Goal: Task Accomplishment & Management: Use online tool/utility

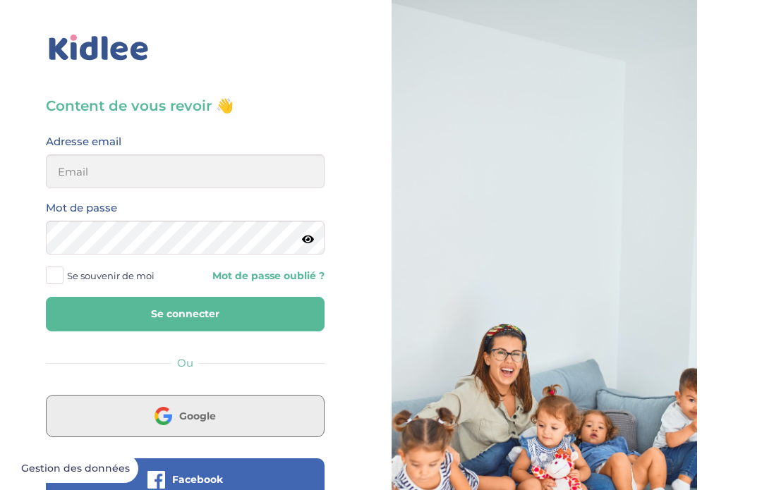
click at [145, 418] on button "Google" at bounding box center [185, 416] width 279 height 42
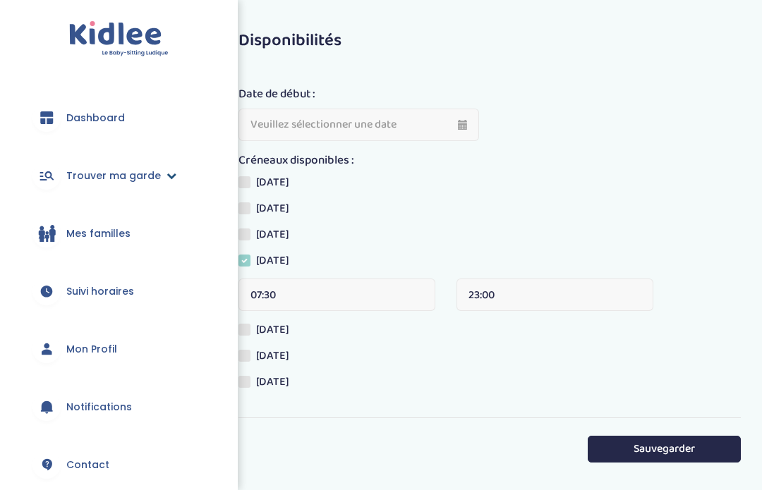
click at [154, 182] on span "Trouver ma garde" at bounding box center [113, 176] width 95 height 15
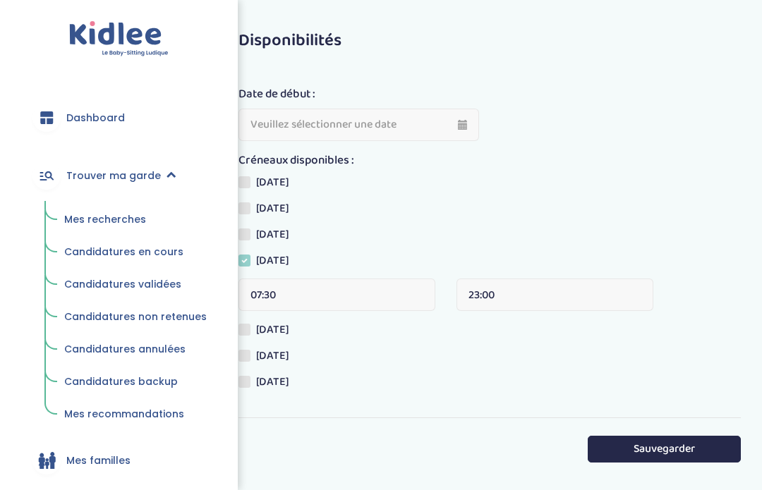
click at [120, 222] on span "Mes recherches" at bounding box center [105, 219] width 82 height 14
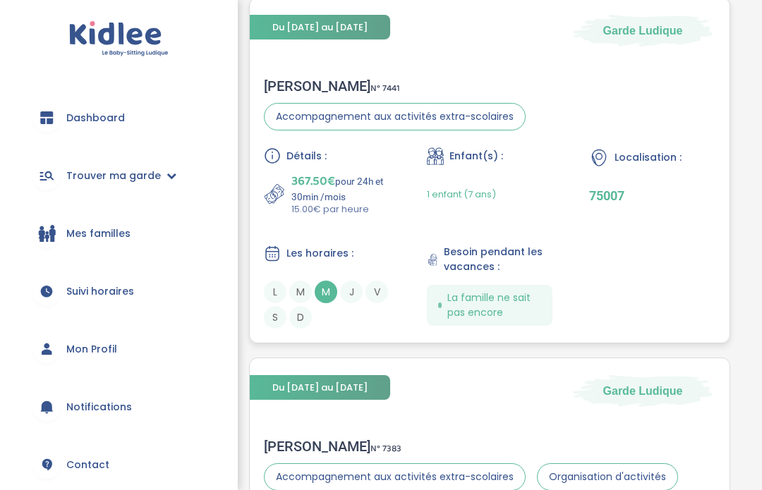
scroll to position [345, 0]
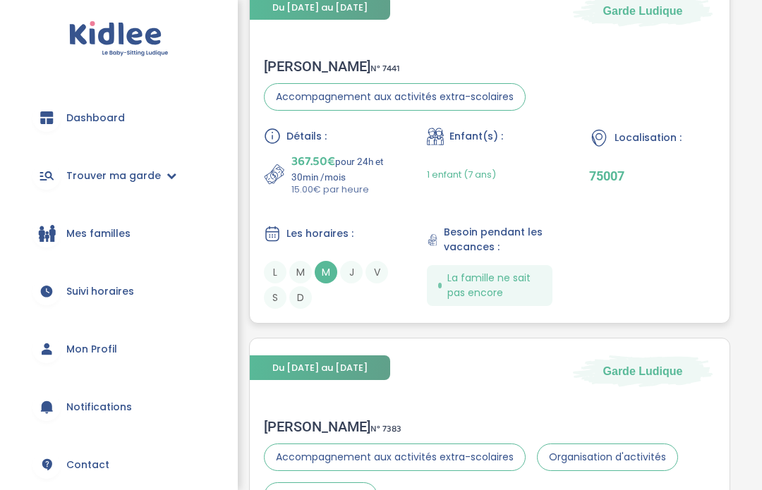
click at [313, 68] on div "[PERSON_NAME] N° 7441" at bounding box center [395, 66] width 262 height 17
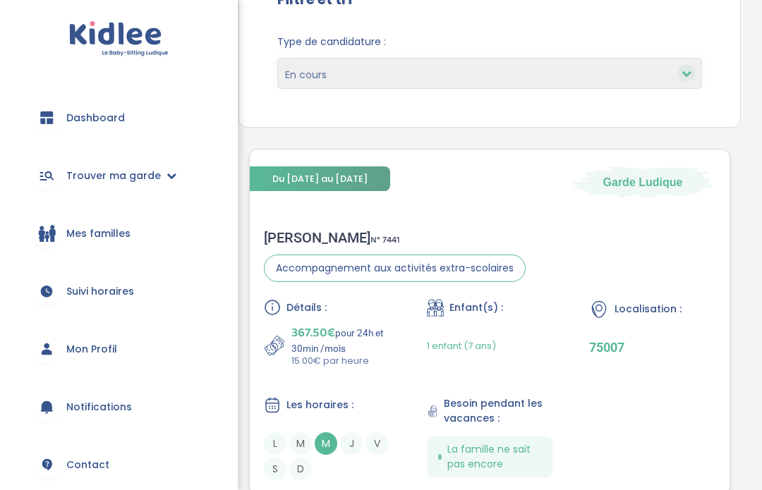
scroll to position [0, 0]
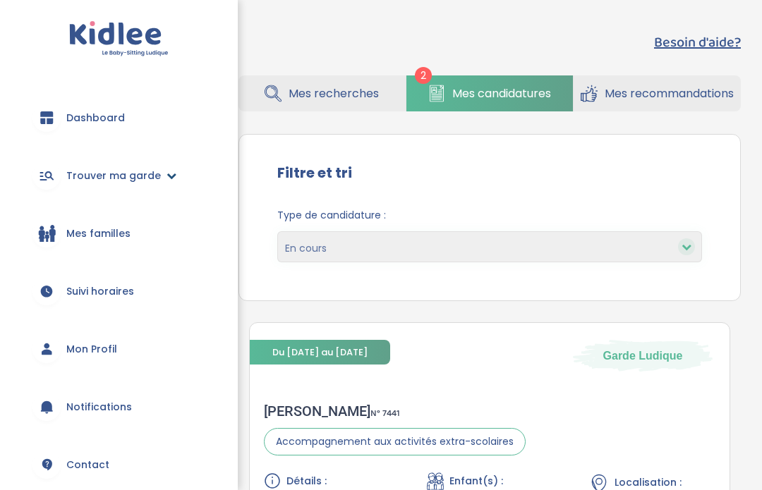
click at [168, 174] on icon at bounding box center [171, 176] width 10 height 10
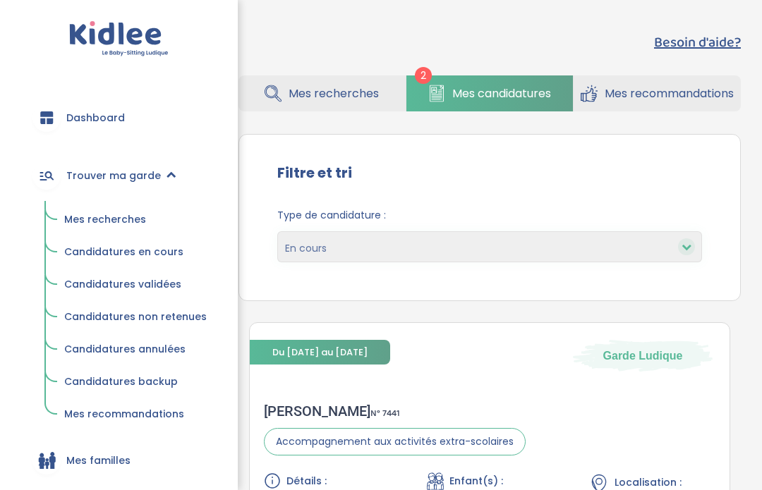
click at [311, 106] on link "Mes recherches" at bounding box center [321, 93] width 166 height 36
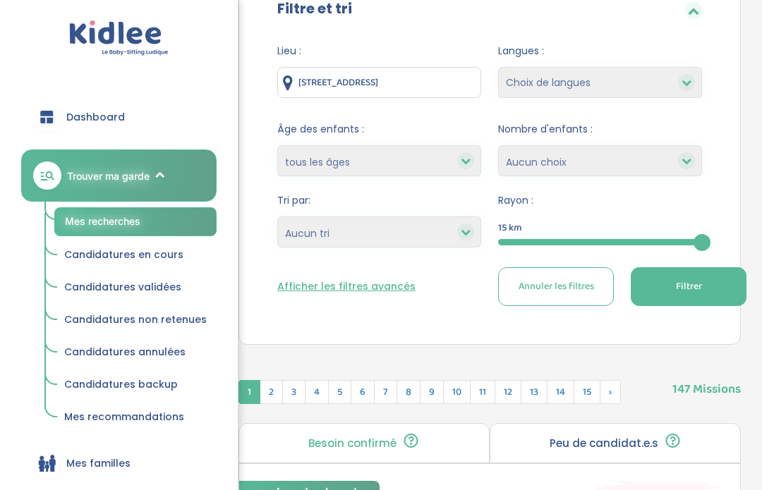
scroll to position [147, 0]
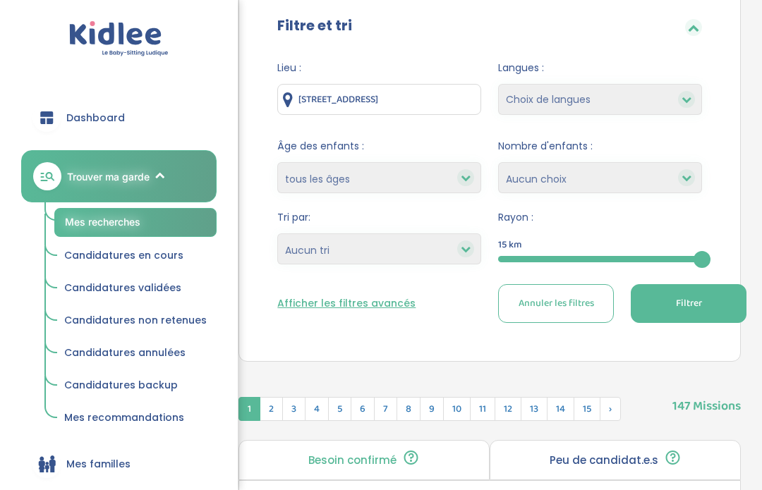
click at [383, 304] on button "Afficher les filtres avancés" at bounding box center [346, 303] width 138 height 15
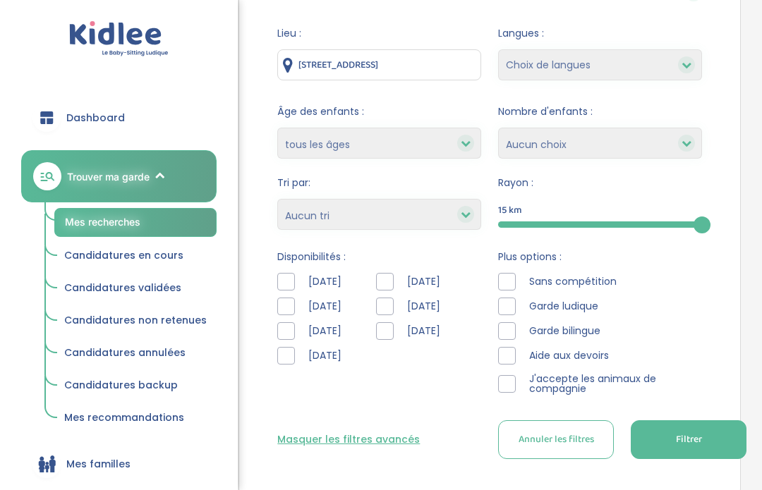
scroll to position [191, 0]
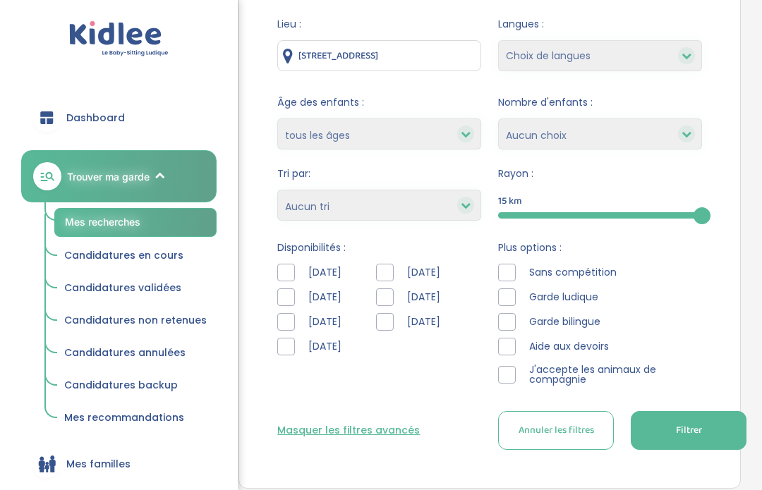
click at [394, 325] on div at bounding box center [385, 322] width 18 height 18
click at [667, 445] on button "Filtrer" at bounding box center [689, 430] width 116 height 39
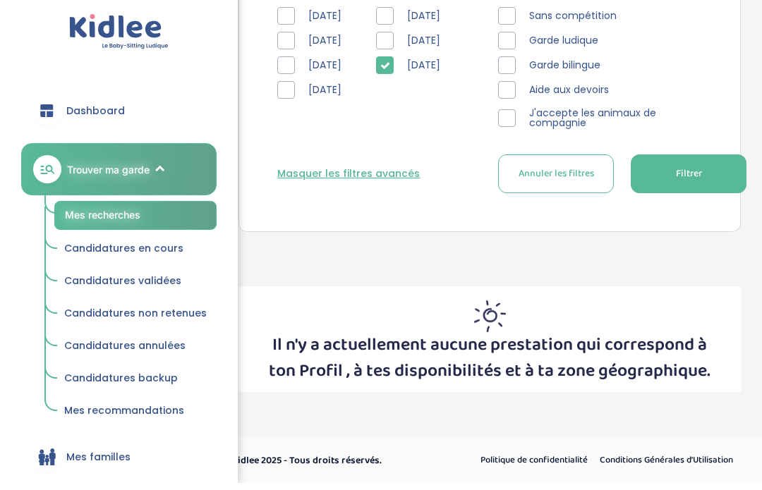
scroll to position [338, 0]
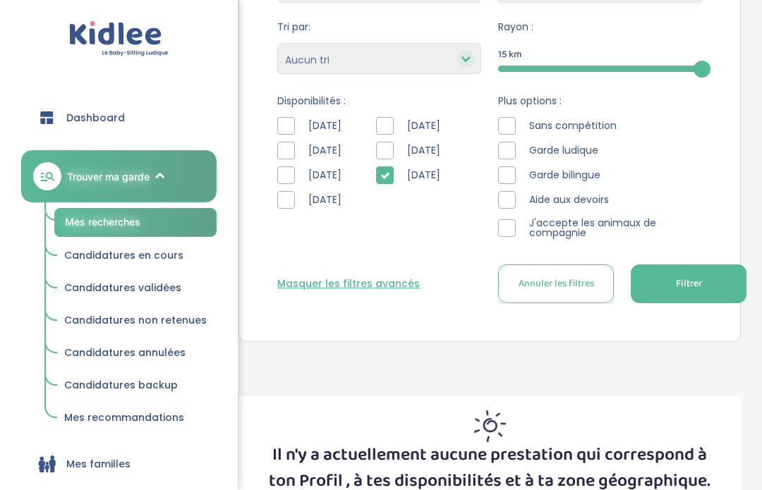
click at [394, 174] on div at bounding box center [385, 175] width 18 height 18
click at [394, 149] on div at bounding box center [385, 151] width 18 height 18
click at [680, 305] on div "Lieu : 28 Rue du Chalet, Asnières-sur-Seine, France Langues : Choix de langues …" at bounding box center [489, 92] width 467 height 465
click at [679, 293] on button "Filtrer" at bounding box center [689, 284] width 116 height 39
click at [390, 148] on icon at bounding box center [385, 151] width 10 height 10
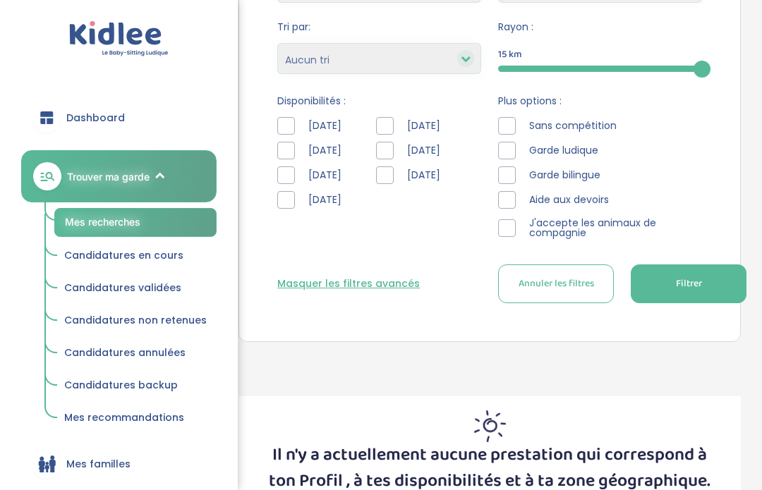
click at [504, 177] on div at bounding box center [507, 175] width 18 height 18
click at [700, 289] on span "Filtrer" at bounding box center [689, 284] width 26 height 15
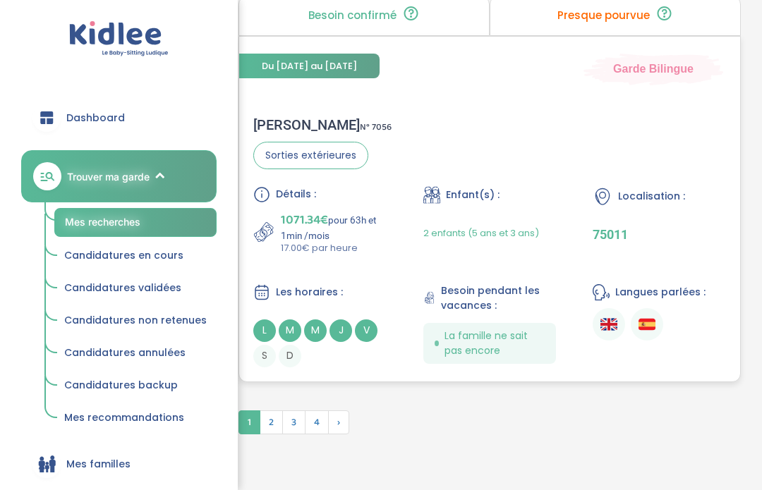
scroll to position [4479, 0]
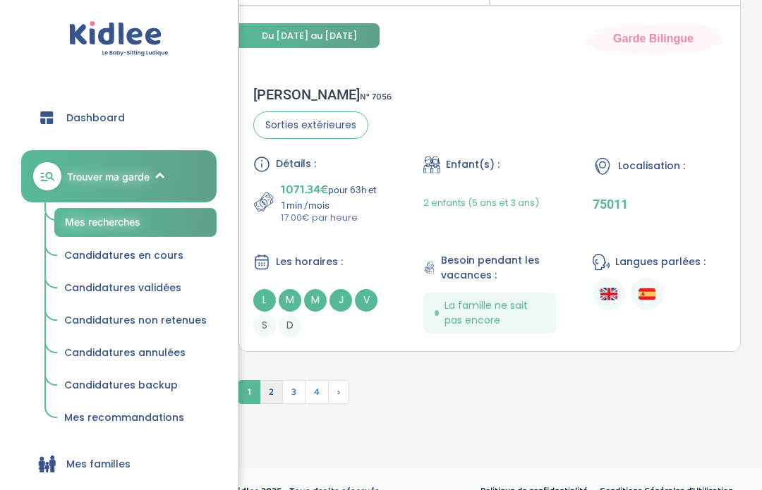
click at [273, 404] on span "2" at bounding box center [271, 392] width 23 height 24
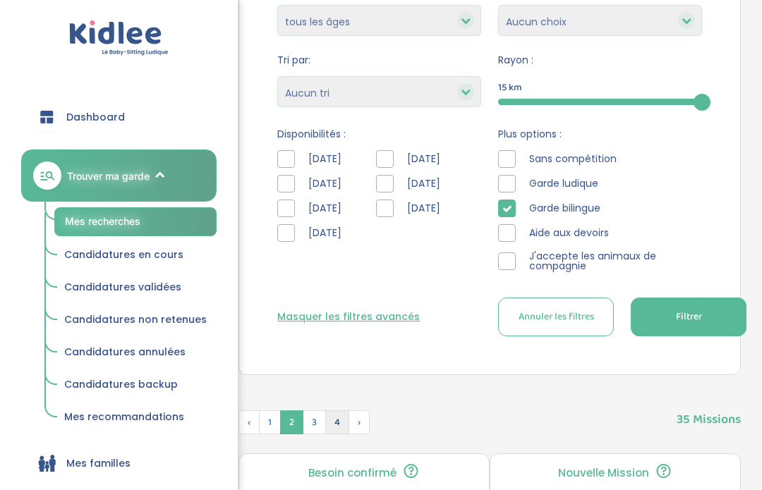
scroll to position [305, 0]
click at [318, 427] on span "3" at bounding box center [314, 423] width 23 height 24
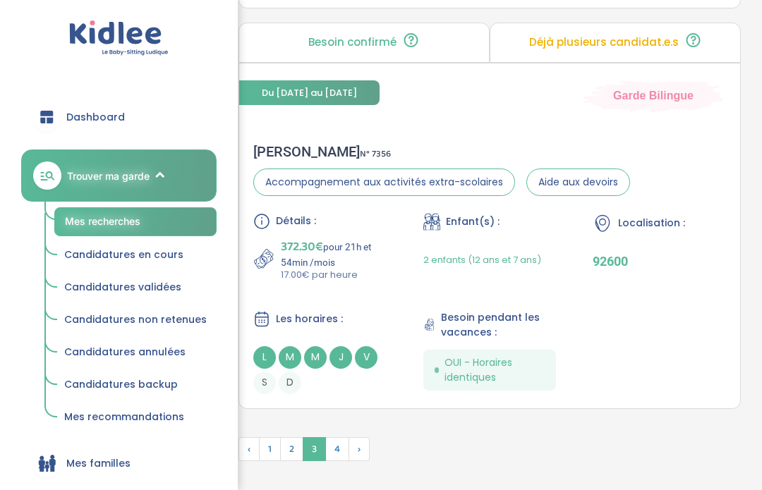
scroll to position [4399, 0]
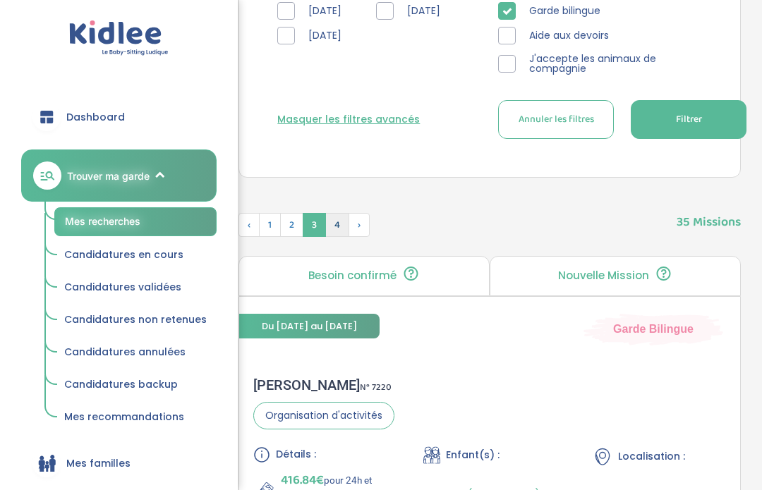
click at [340, 219] on span "4" at bounding box center [337, 226] width 24 height 24
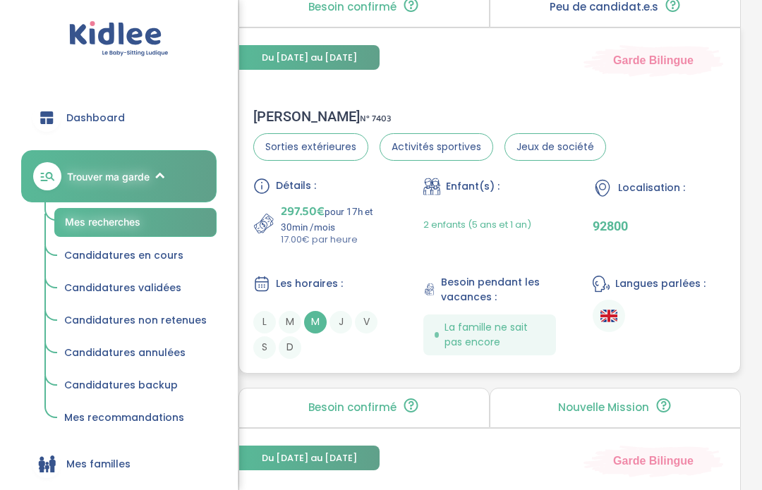
scroll to position [1561, 0]
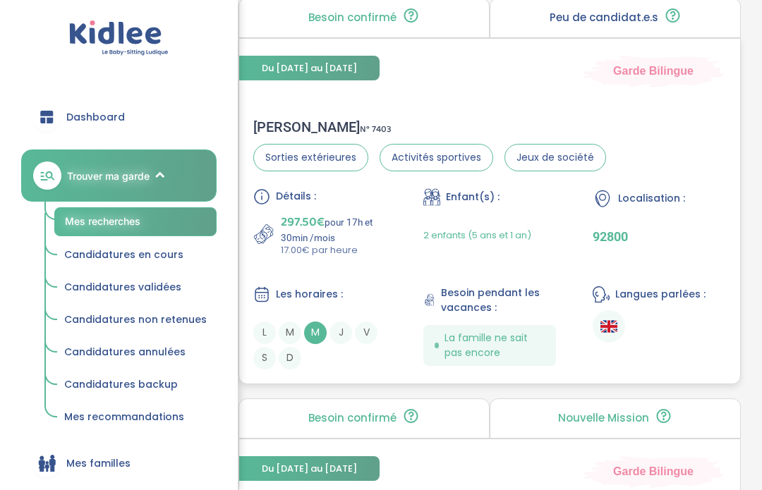
click at [295, 136] on div "Mélanie J . N° 7403" at bounding box center [429, 127] width 353 height 17
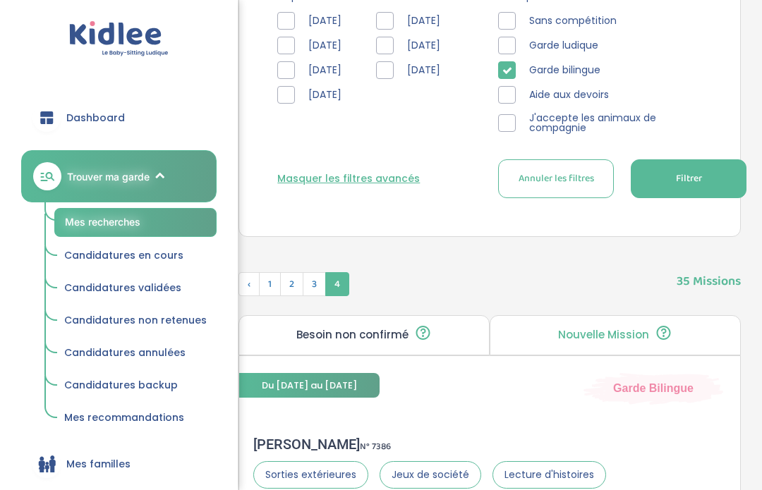
scroll to position [447, 0]
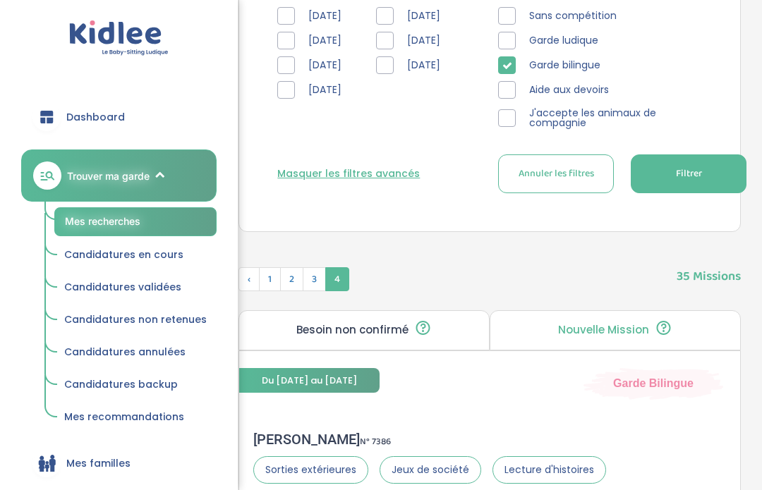
click at [504, 65] on icon at bounding box center [507, 66] width 10 height 10
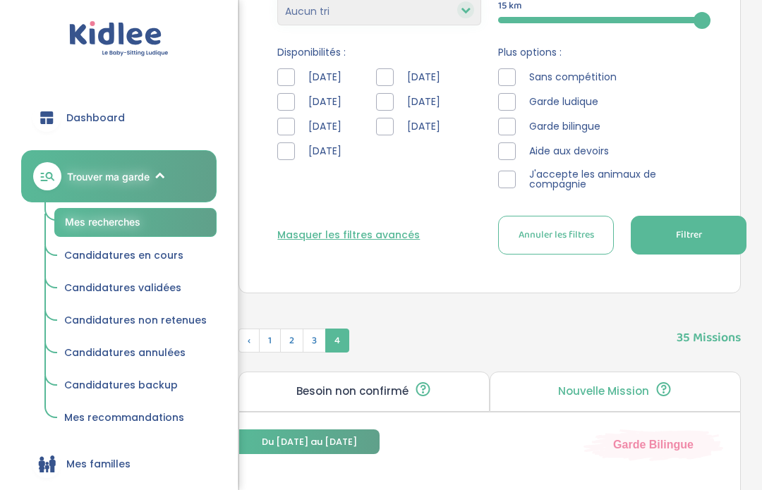
scroll to position [385, 0]
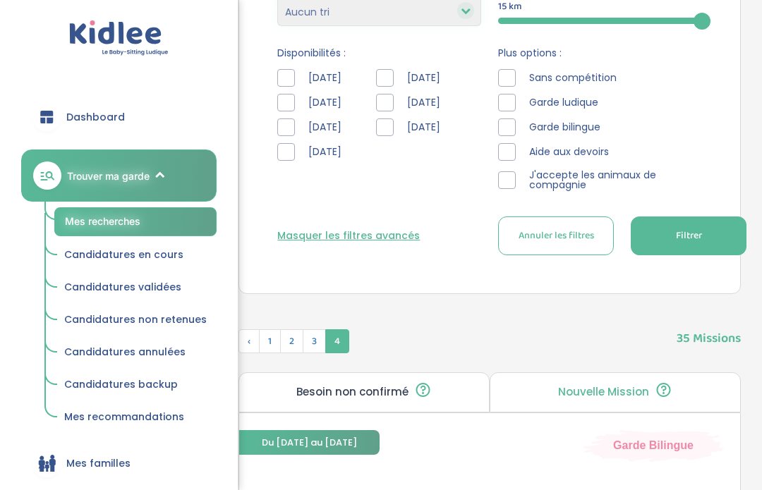
click at [500, 78] on div at bounding box center [507, 79] width 18 height 18
click at [692, 232] on span "Filtrer" at bounding box center [689, 236] width 26 height 15
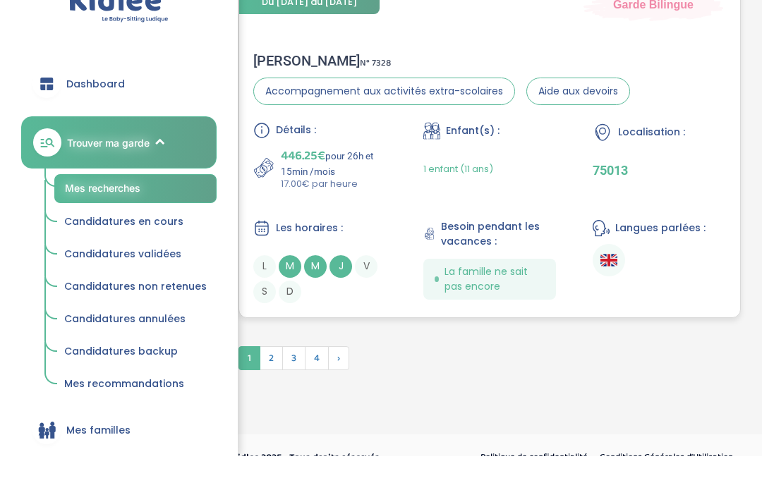
scroll to position [4422, 0]
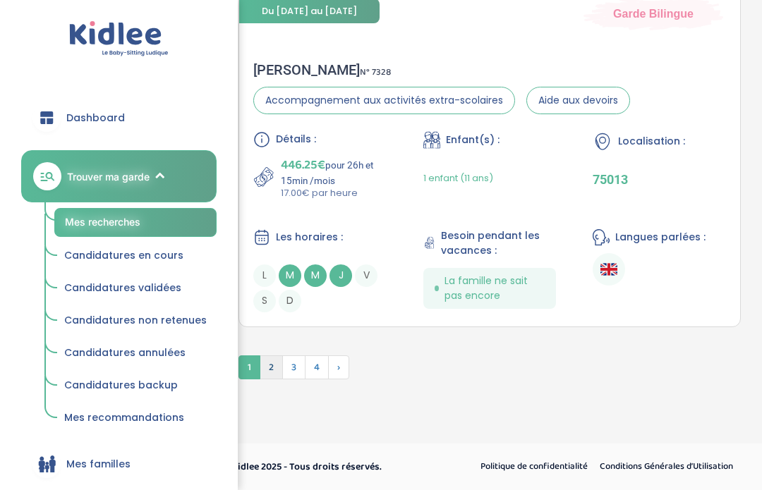
click at [273, 371] on span "2" at bounding box center [271, 368] width 23 height 24
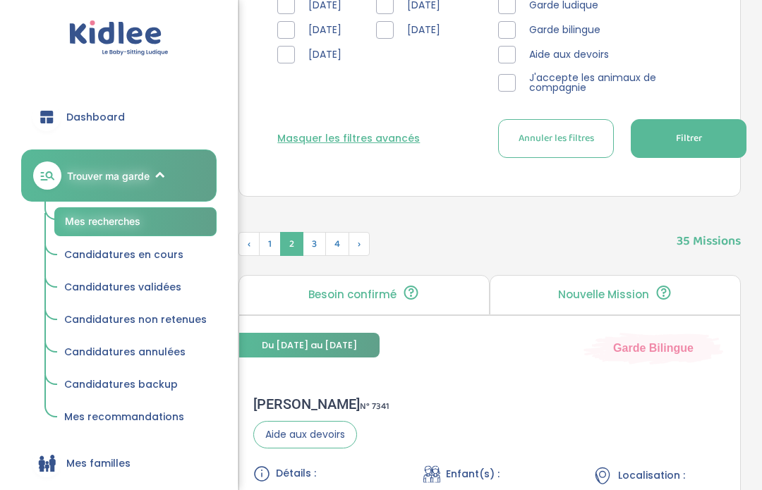
scroll to position [516, 0]
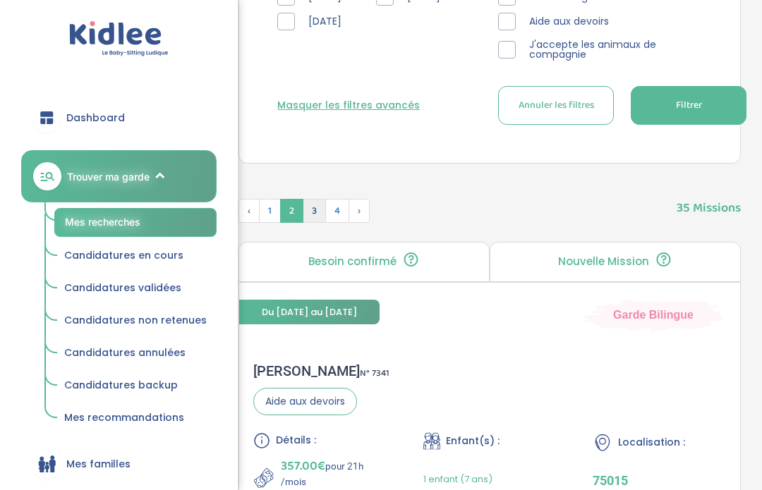
click at [313, 209] on span "3" at bounding box center [314, 211] width 23 height 24
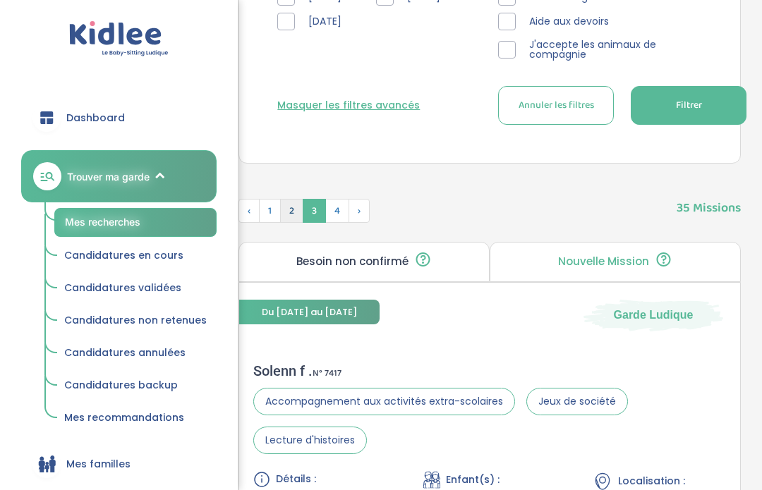
click at [286, 210] on span "2" at bounding box center [291, 211] width 23 height 24
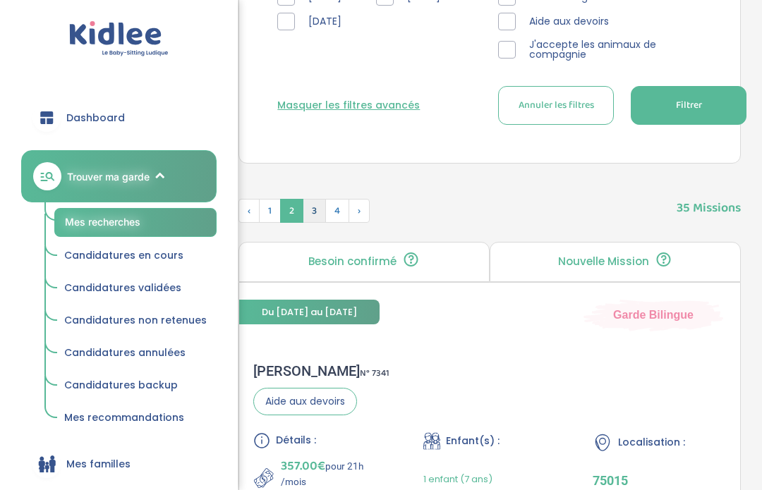
click at [313, 216] on span "3" at bounding box center [314, 211] width 23 height 24
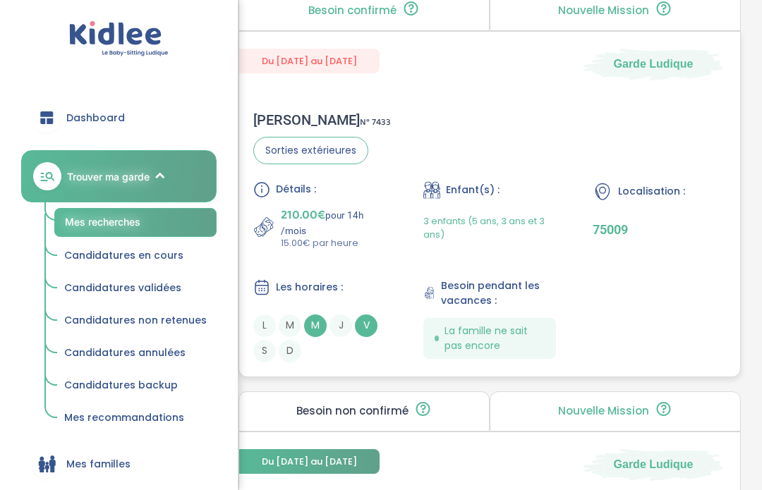
scroll to position [4015, 0]
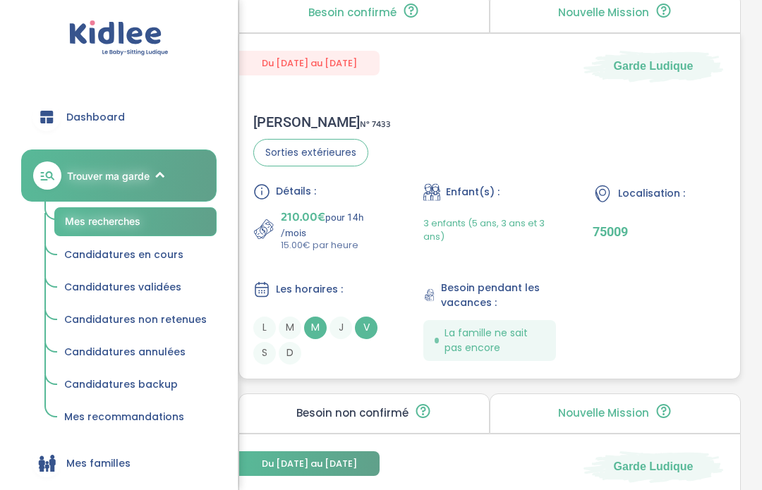
click at [287, 131] on div "Justine P . N° 7433" at bounding box center [322, 122] width 138 height 17
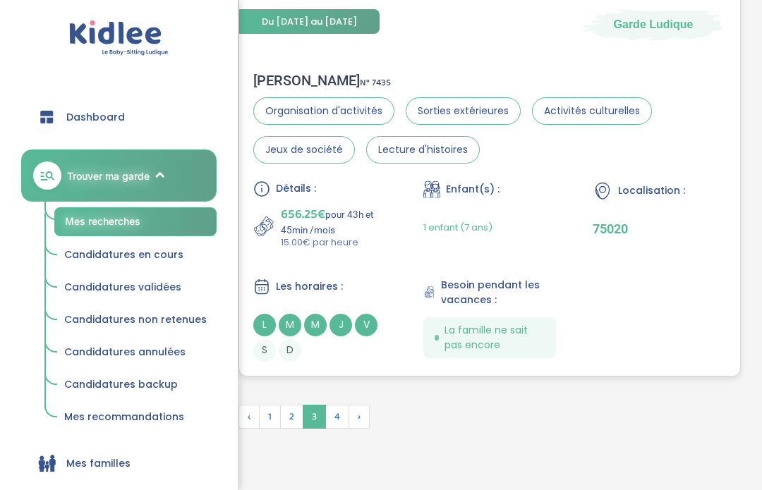
scroll to position [4482, 0]
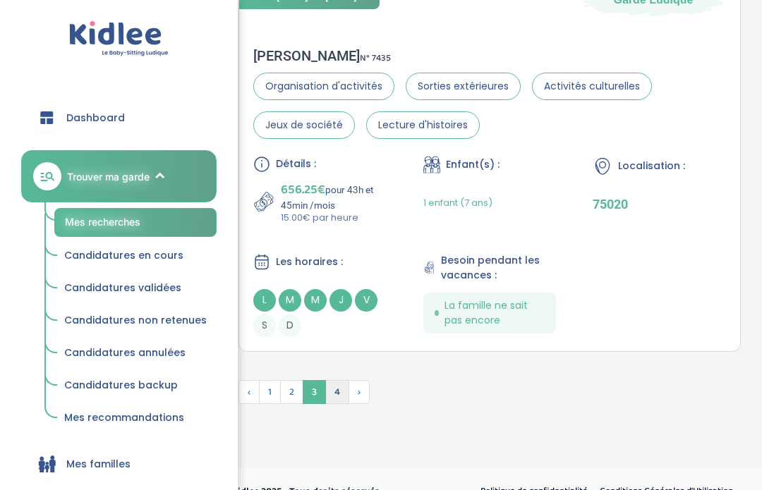
click at [338, 404] on span "4" at bounding box center [337, 392] width 24 height 24
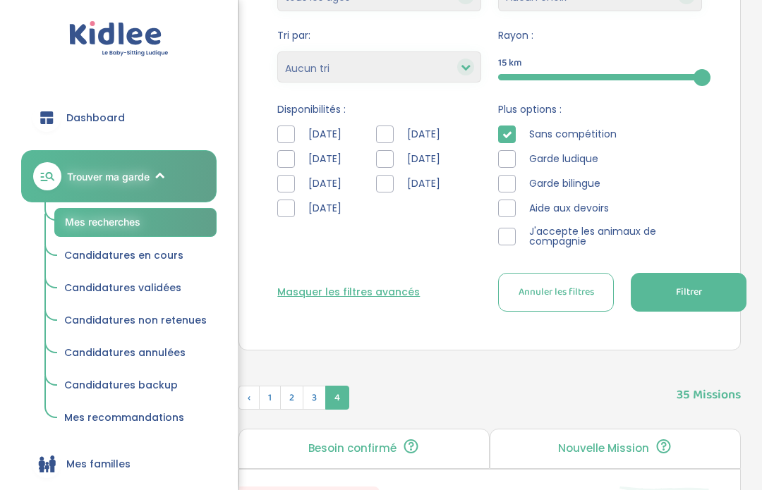
scroll to position [285, 0]
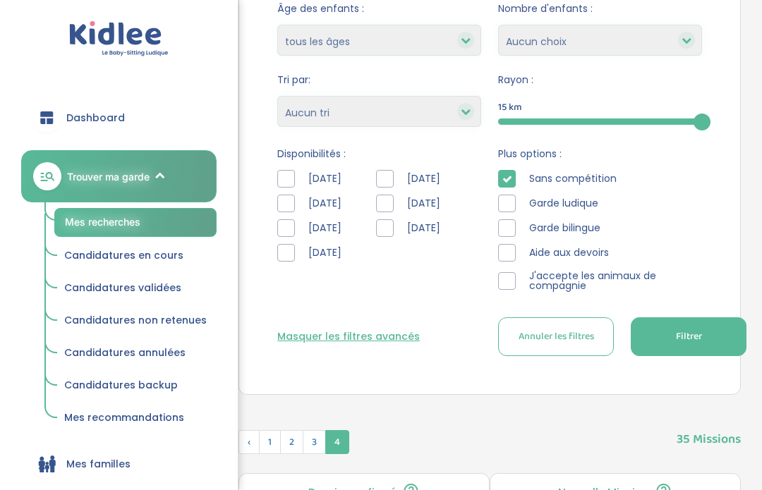
click at [507, 179] on icon at bounding box center [507, 179] width 10 height 10
click at [291, 228] on div at bounding box center [286, 228] width 18 height 18
click at [688, 345] on button "Filtrer" at bounding box center [689, 336] width 116 height 39
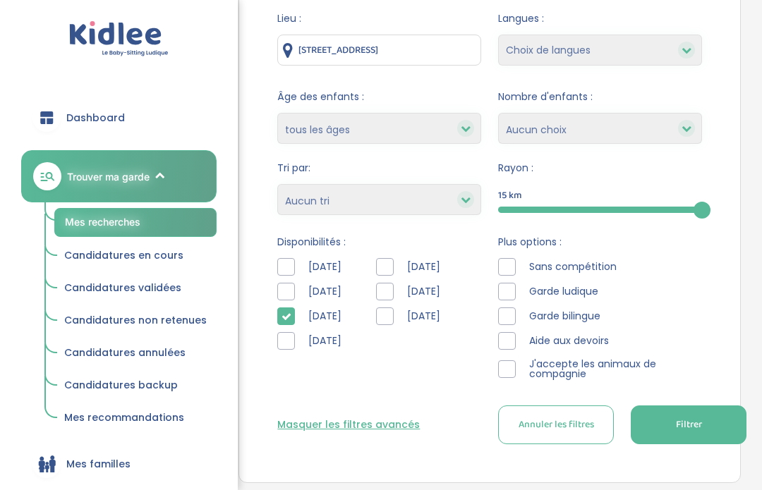
scroll to position [179, 0]
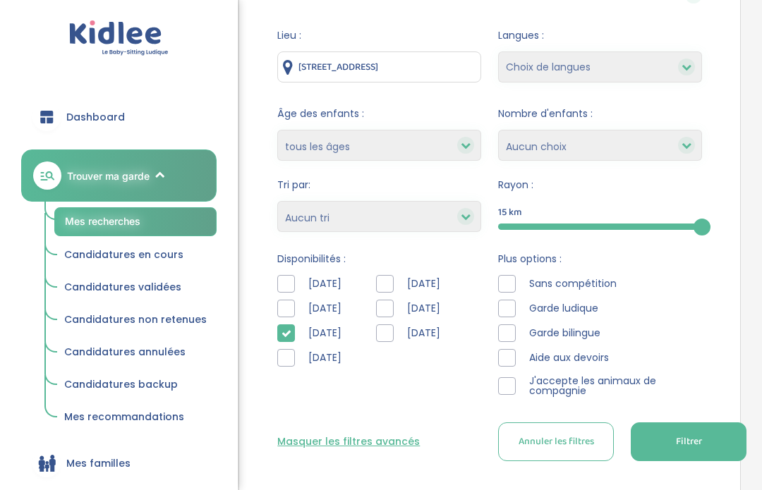
click at [411, 213] on select "Heures par semaine (croissant) Heures par semaine (décroissant) Date de démarra…" at bounding box center [379, 217] width 204 height 31
select select "hours_asc"
click at [669, 440] on button "Filtrer" at bounding box center [689, 442] width 116 height 39
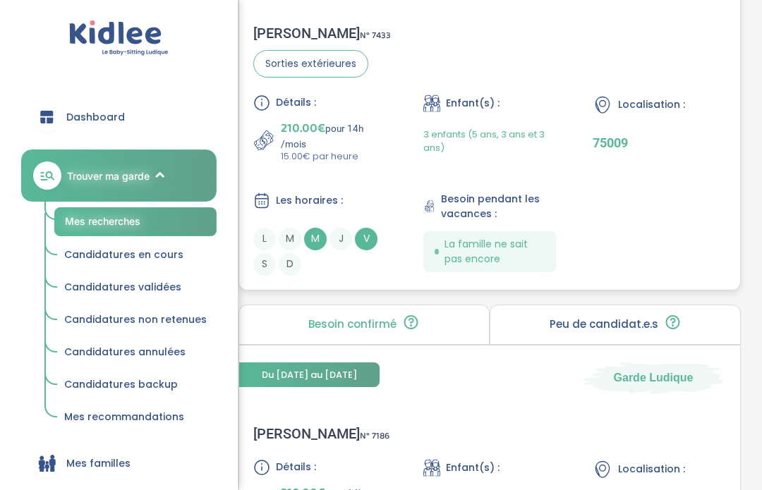
scroll to position [854, 0]
click at [308, 38] on div "Justine P . N° 7433" at bounding box center [322, 33] width 138 height 17
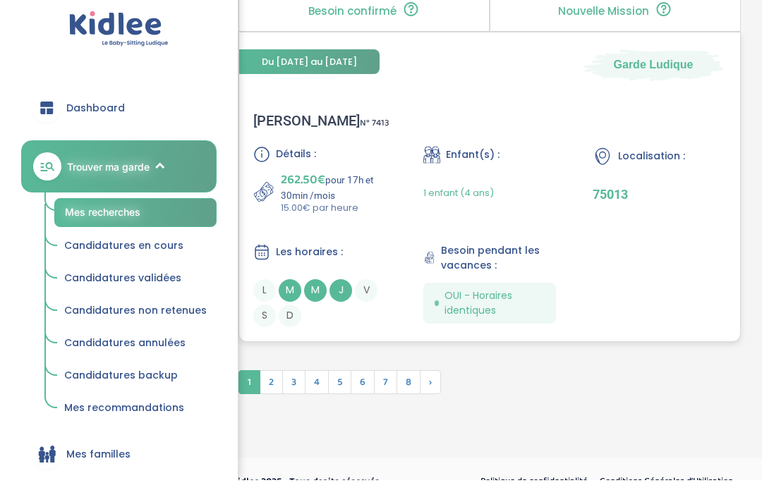
scroll to position [4380, 0]
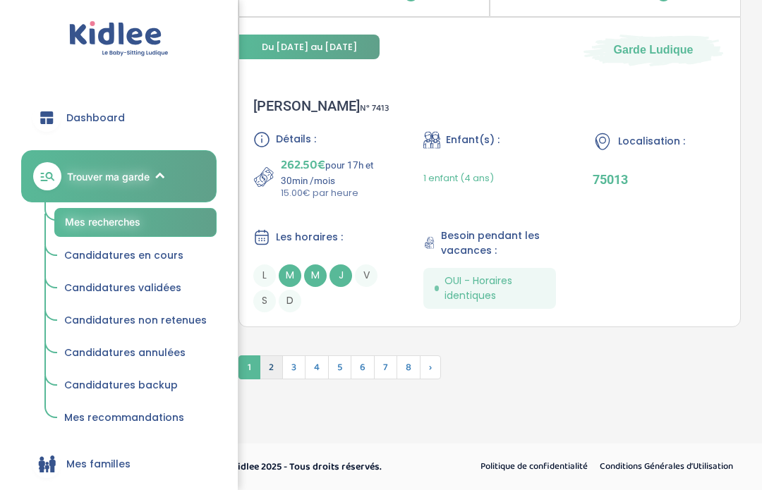
click at [274, 375] on span "2" at bounding box center [271, 368] width 23 height 24
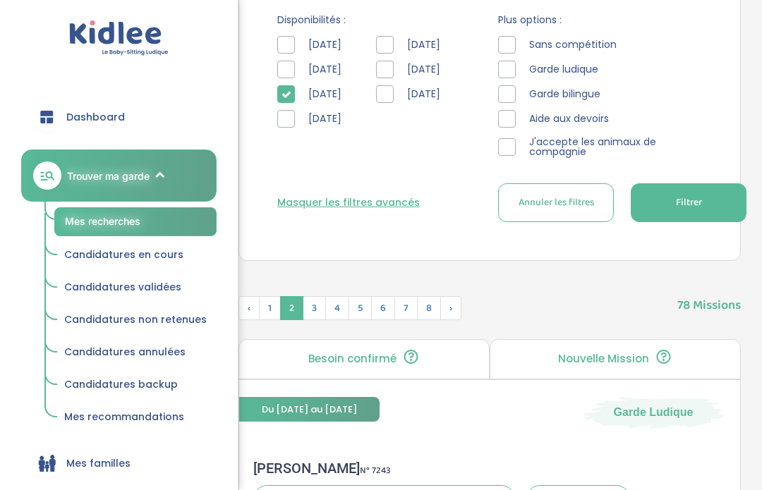
scroll to position [370, 0]
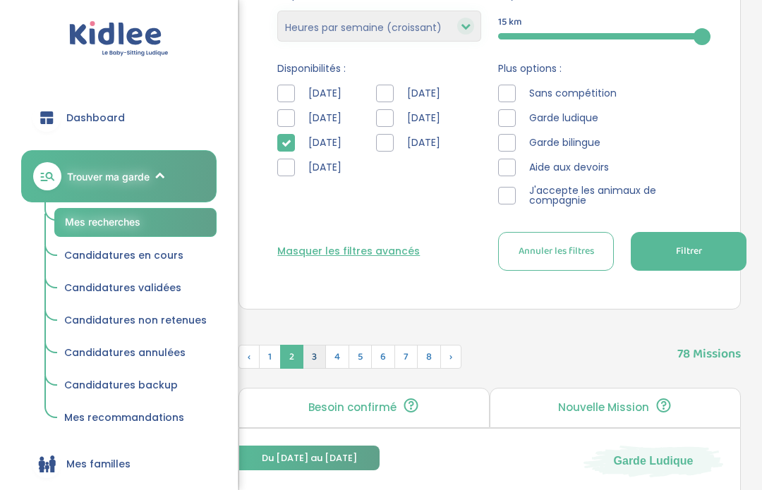
click at [310, 361] on span "3" at bounding box center [314, 357] width 23 height 24
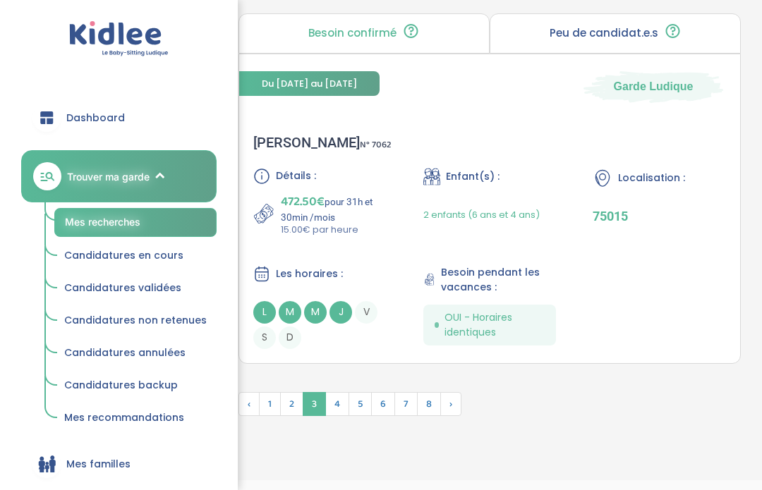
scroll to position [4369, 0]
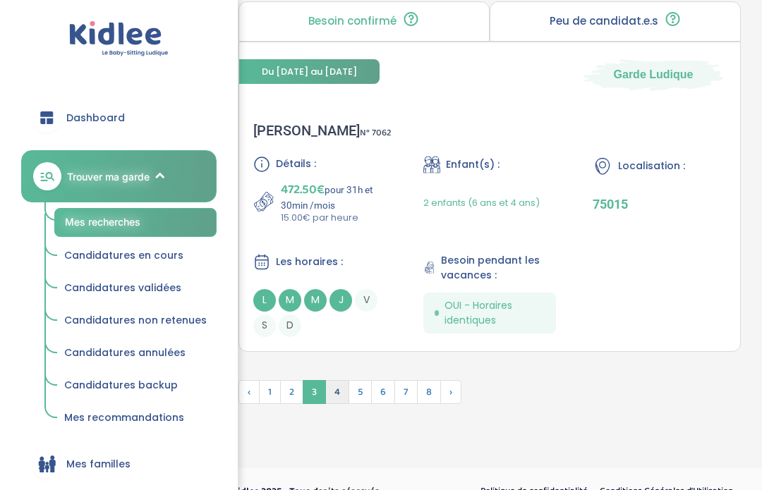
click at [337, 404] on span "4" at bounding box center [337, 392] width 24 height 24
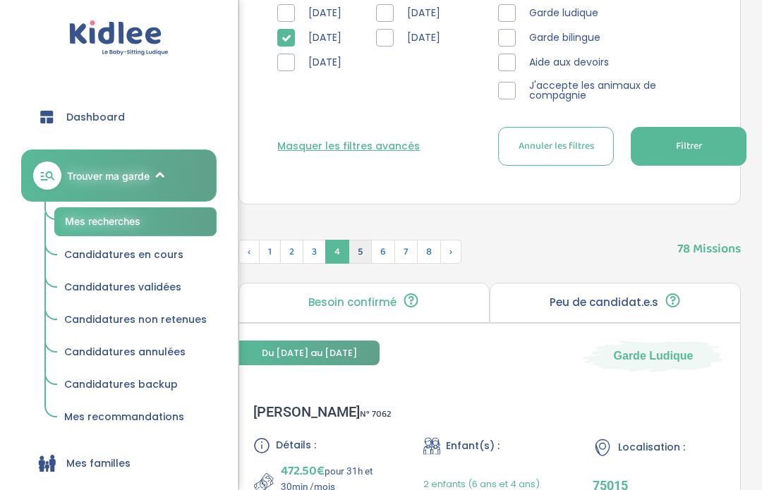
scroll to position [475, 0]
click at [357, 243] on span "5" at bounding box center [359, 252] width 23 height 24
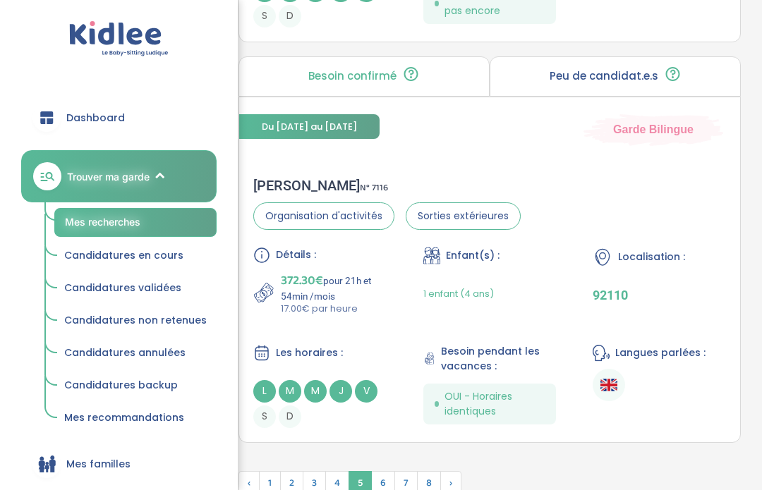
scroll to position [4479, 0]
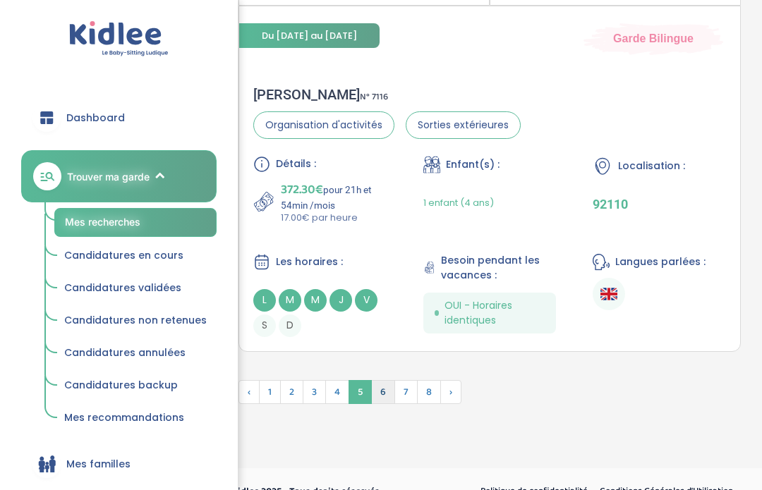
click at [382, 404] on span "6" at bounding box center [383, 392] width 24 height 24
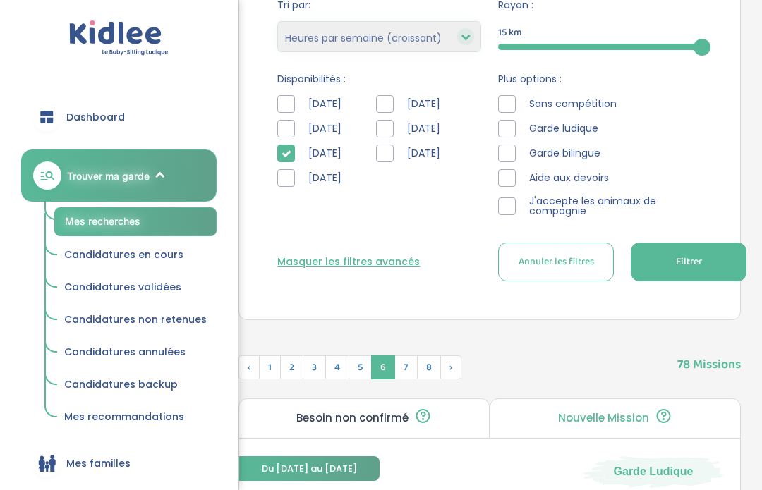
scroll to position [334, 0]
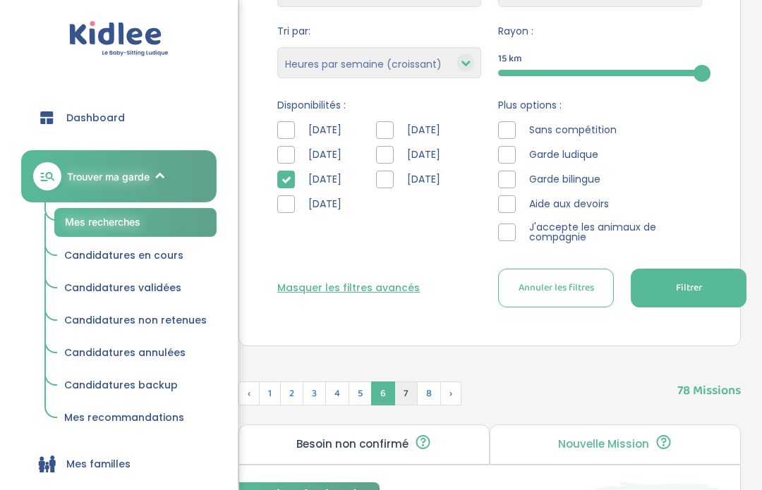
click at [409, 395] on span "7" at bounding box center [405, 394] width 23 height 24
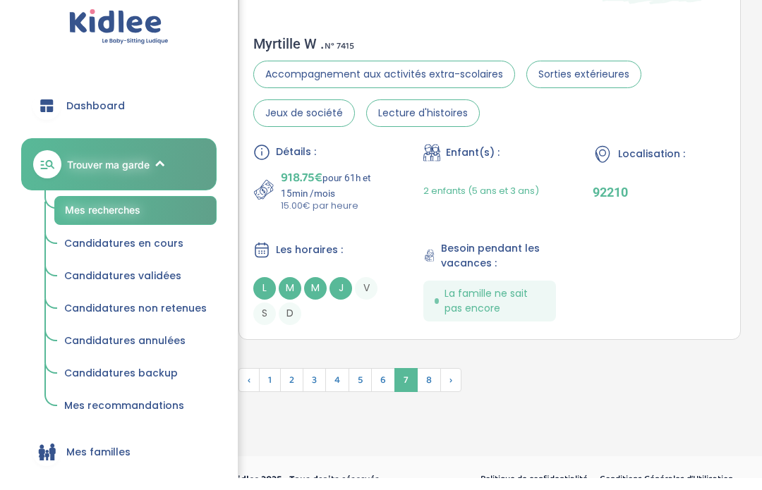
scroll to position [4532, 0]
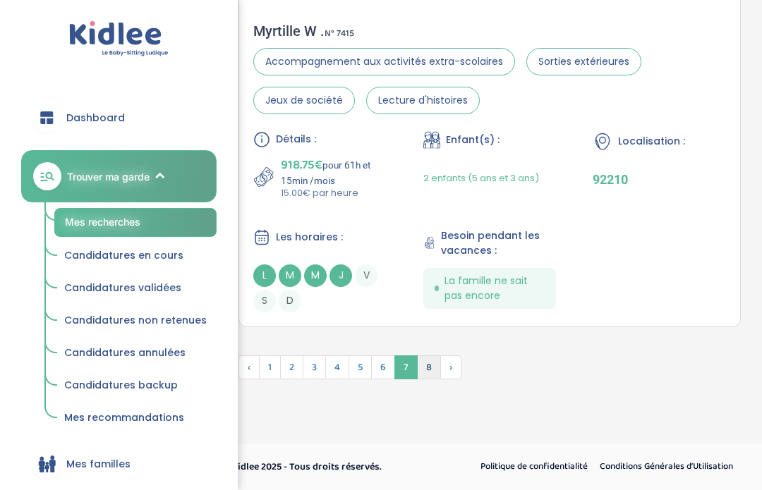
click at [425, 363] on span "8" at bounding box center [429, 368] width 24 height 24
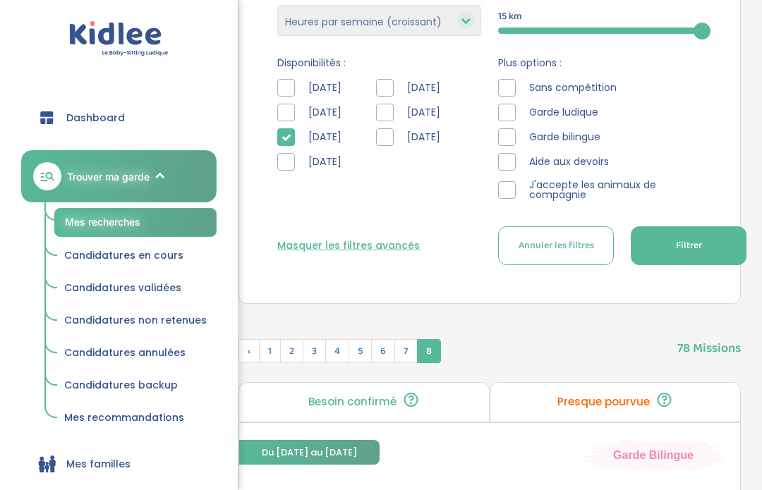
scroll to position [330, 0]
